Goal: Task Accomplishment & Management: Use online tool/utility

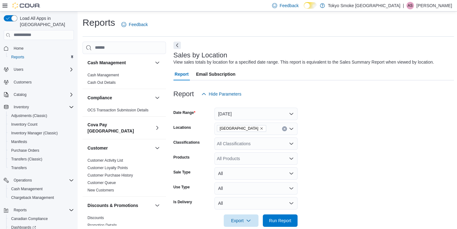
scroll to position [425, 0]
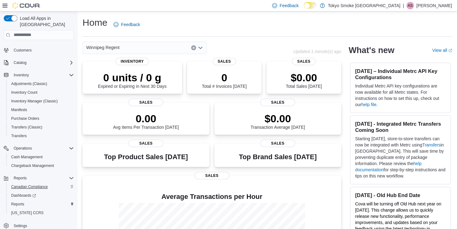
scroll to position [33, 0]
click at [20, 201] on span "Reports" at bounding box center [17, 203] width 13 height 5
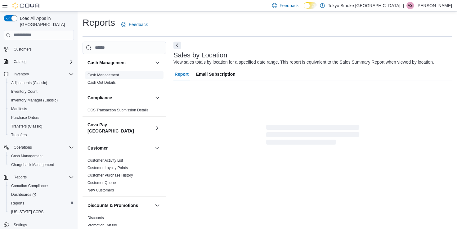
scroll to position [10, 0]
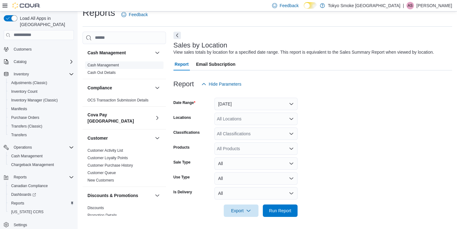
click at [107, 76] on div "Cash Management Cash Out Details" at bounding box center [123, 69] width 83 height 17
click at [110, 64] on link "Cash Management" at bounding box center [102, 65] width 31 height 4
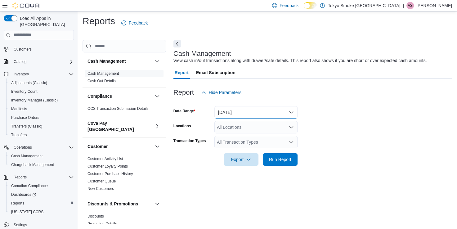
click at [243, 117] on button "[DATE]" at bounding box center [255, 112] width 83 height 12
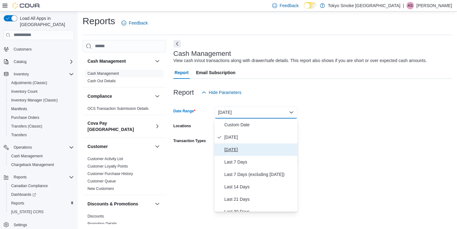
click at [238, 148] on span "Yesterday" at bounding box center [259, 149] width 71 height 7
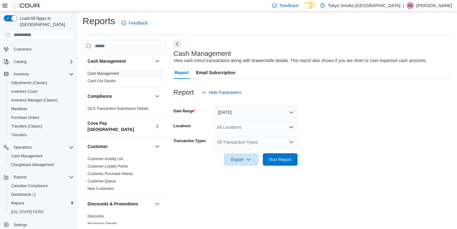
click at [240, 129] on div "All Locations" at bounding box center [255, 127] width 83 height 12
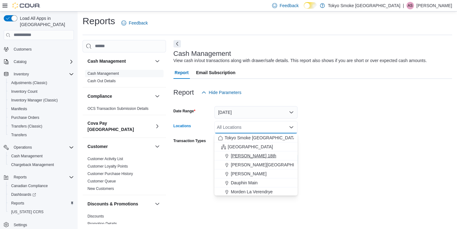
scroll to position [31, 0]
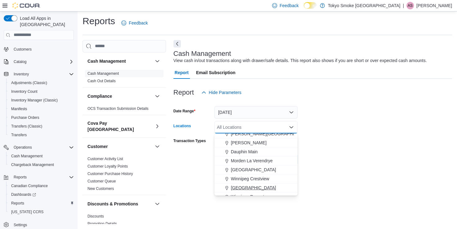
click at [257, 185] on span "[GEOGRAPHIC_DATA]" at bounding box center [253, 187] width 45 height 6
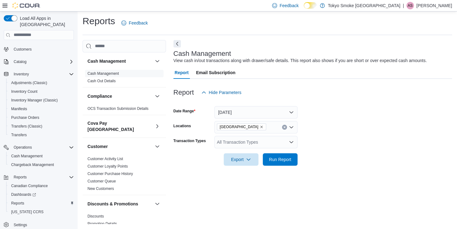
drag, startPoint x: 326, startPoint y: 184, endPoint x: 324, endPoint y: 180, distance: 4.5
click at [326, 183] on div "Cash Management View cash in/out transactions along with drawer/safe details. T…" at bounding box center [312, 132] width 278 height 184
click at [285, 157] on span "Run Report" at bounding box center [280, 159] width 22 height 6
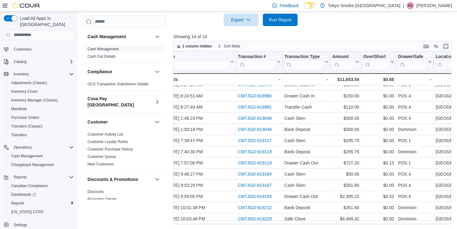
scroll to position [21, 0]
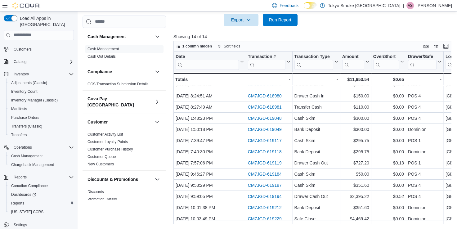
click at [425, 8] on p "[PERSON_NAME]" at bounding box center [434, 5] width 36 height 7
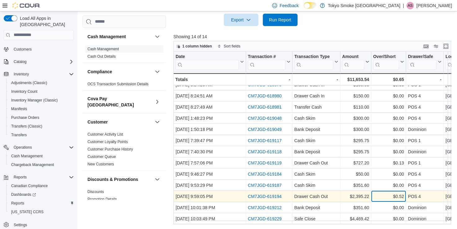
click at [401, 193] on div "$0.52" at bounding box center [388, 196] width 31 height 7
